Goal: Task Accomplishment & Management: Use online tool/utility

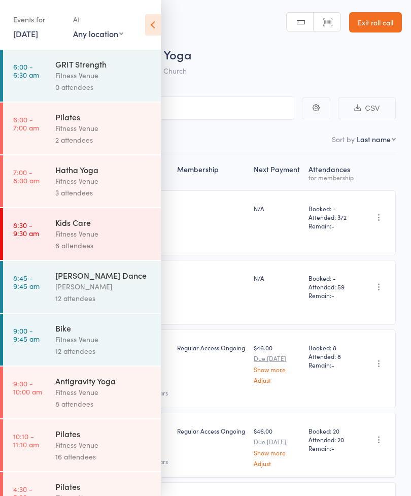
click at [38, 32] on link "[DATE]" at bounding box center [25, 33] width 25 height 11
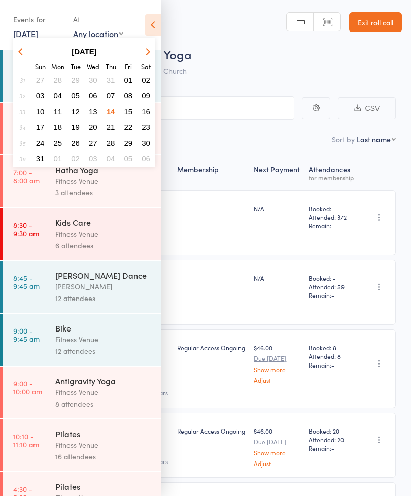
click at [131, 114] on span "15" at bounding box center [128, 111] width 9 height 9
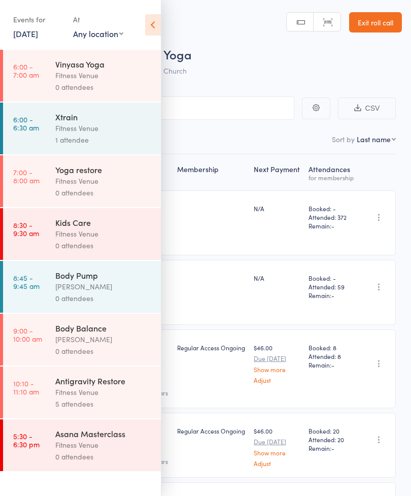
click at [121, 89] on div "0 attendees" at bounding box center [103, 87] width 97 height 12
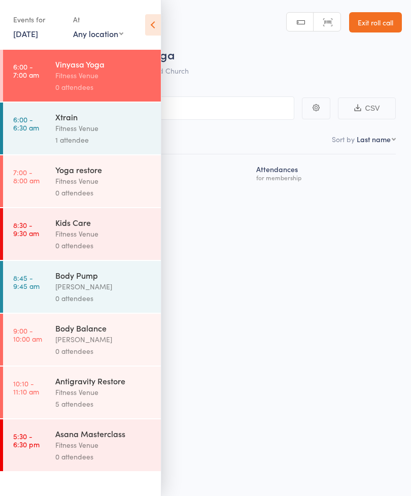
click at [156, 31] on icon at bounding box center [153, 24] width 16 height 21
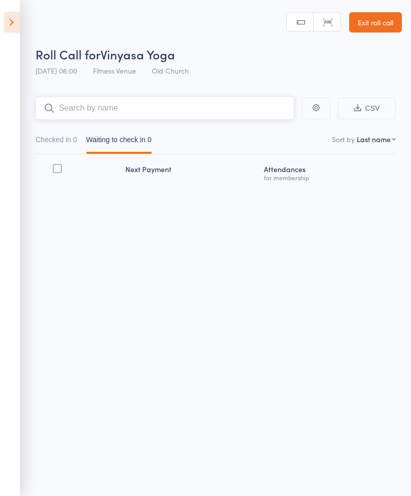
click at [258, 110] on input "search" at bounding box center [165, 107] width 259 height 23
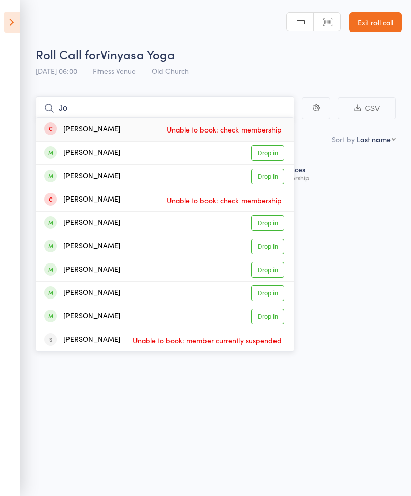
type input "J"
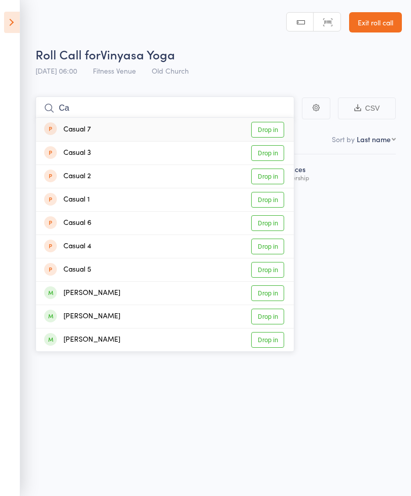
type input "C"
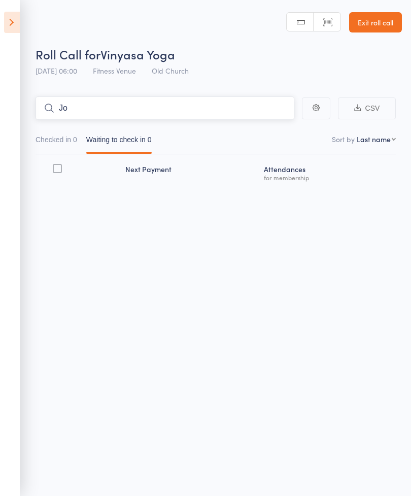
type input "J"
type input "F"
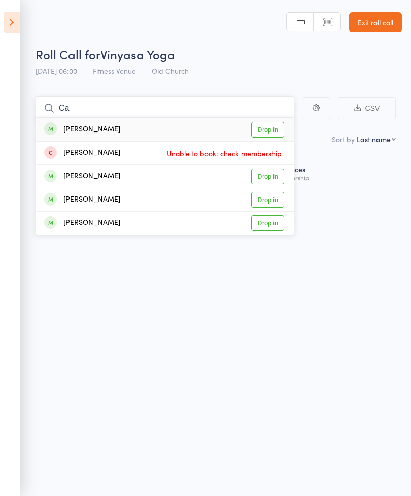
type input "C"
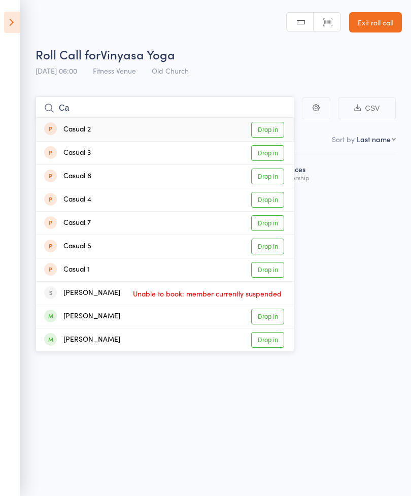
type input "C"
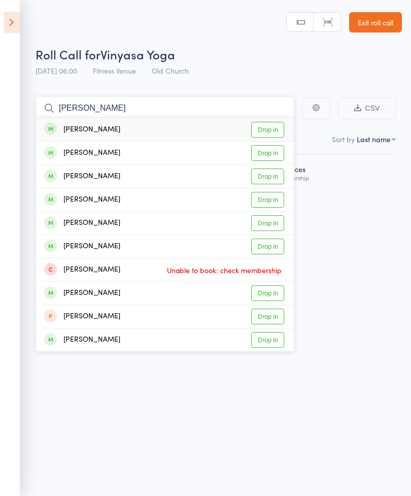
type input "[PERSON_NAME]"
click at [135, 178] on div "[PERSON_NAME] Drop in" at bounding box center [165, 176] width 258 height 23
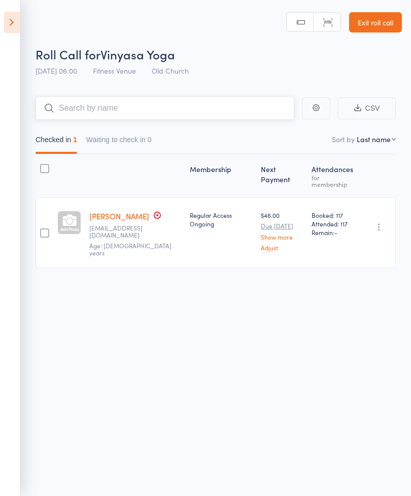
click at [255, 98] on input "search" at bounding box center [165, 107] width 259 height 23
type input "P"
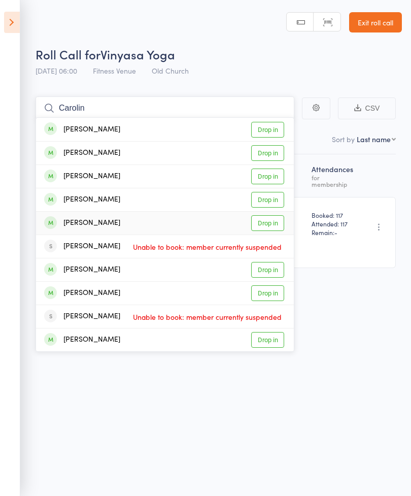
type input "Carolin"
click at [278, 225] on link "Drop in" at bounding box center [267, 223] width 33 height 16
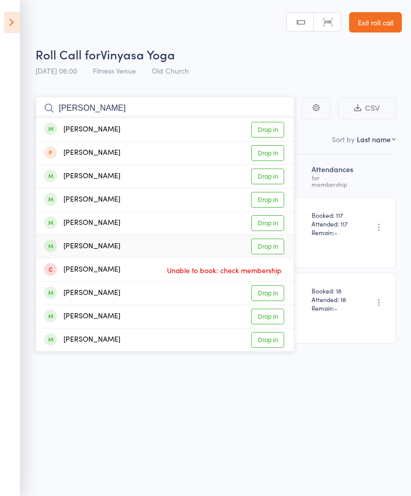
type input "[PERSON_NAME]"
click at [273, 244] on link "Drop in" at bounding box center [267, 246] width 33 height 16
